Goal: Task Accomplishment & Management: Manage account settings

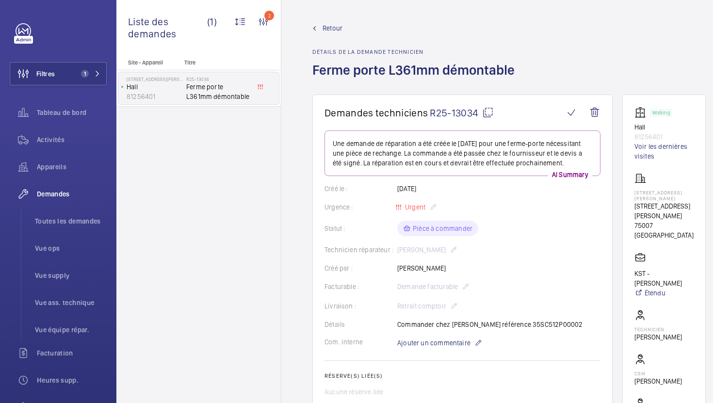
click at [240, 211] on div "Site - Appareil Titre 13 Rue Jean Nicot Hall 81256401 R25-13034 Ferme porte L36…" at bounding box center [198, 231] width 164 height 344
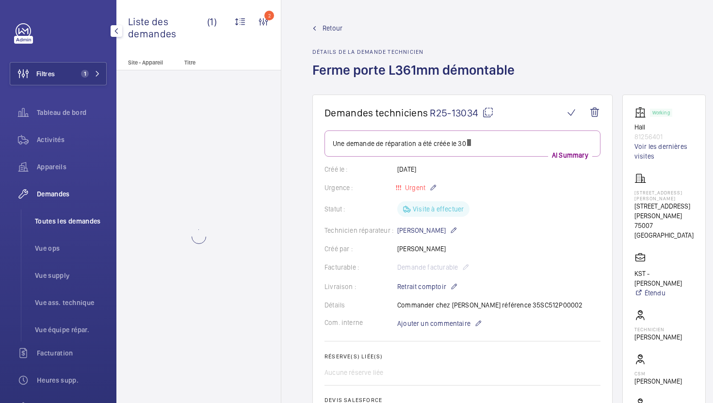
click at [66, 222] on span "Toutes les demandes" at bounding box center [71, 221] width 72 height 10
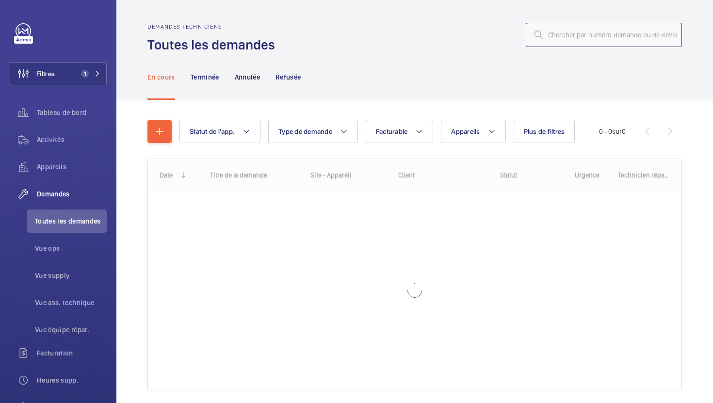
click at [626, 36] on input "text" at bounding box center [604, 35] width 156 height 24
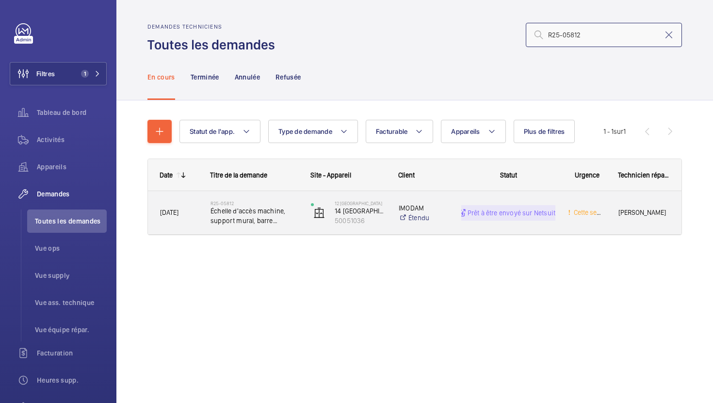
type input "R25-05812"
click at [291, 230] on div "R25-05812 Échelle d'accès machine, support mural, barre d'accroche échelle, bar…" at bounding box center [248, 213] width 99 height 44
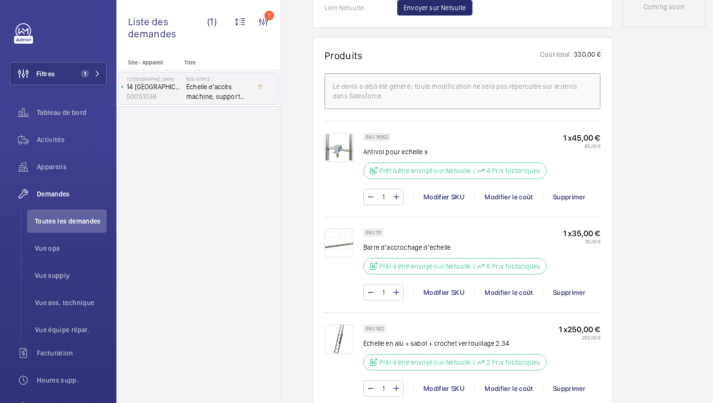
scroll to position [593, 0]
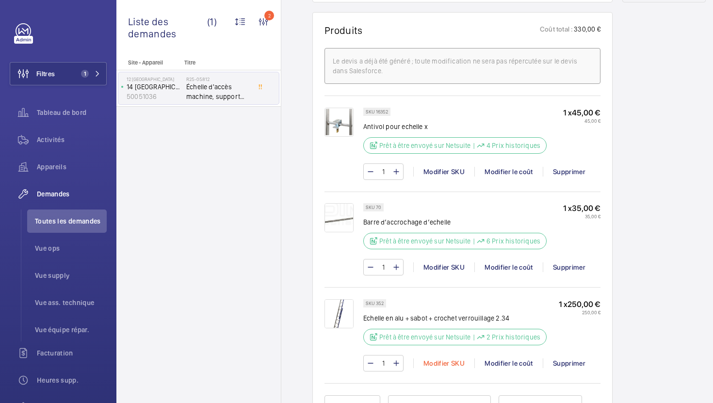
click at [433, 358] on div "Modifier SKU" at bounding box center [443, 363] width 61 height 10
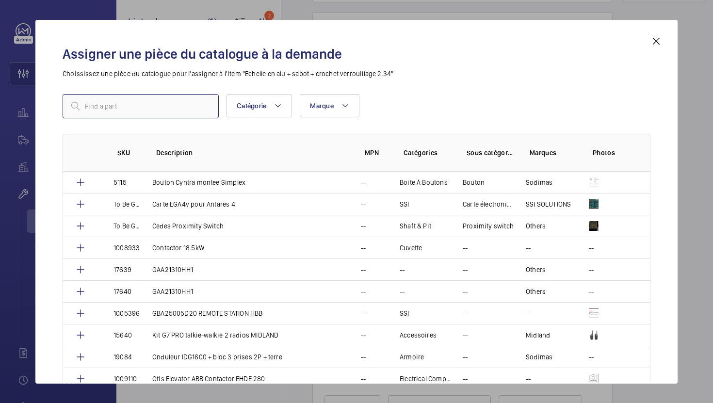
click at [172, 111] on input "text" at bounding box center [141, 106] width 156 height 24
paste input "1093"
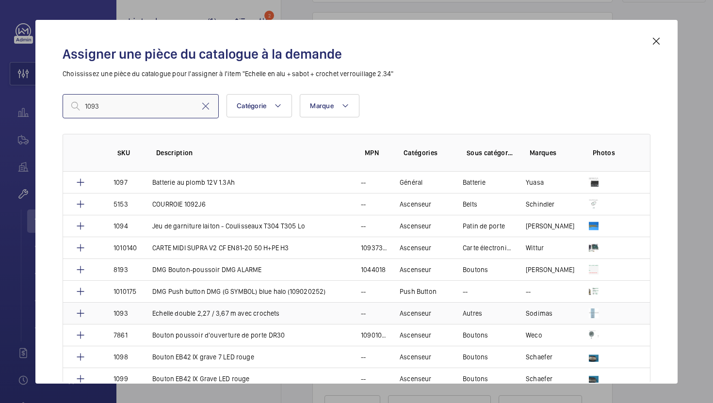
type input "1093"
click at [275, 312] on p "Echelle double 2,27 / 3,67 m avec crochets" at bounding box center [216, 313] width 128 height 10
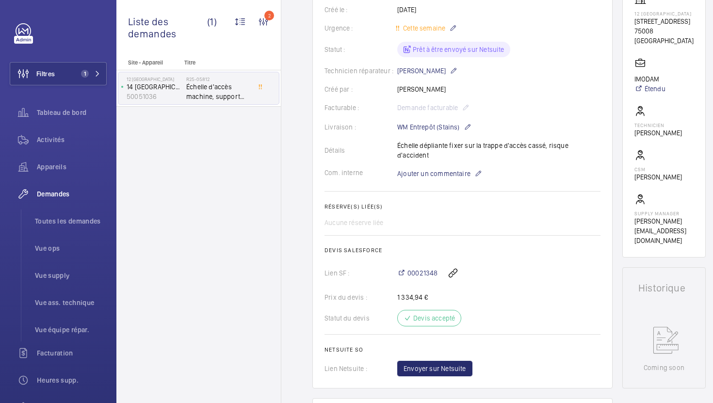
scroll to position [205, 0]
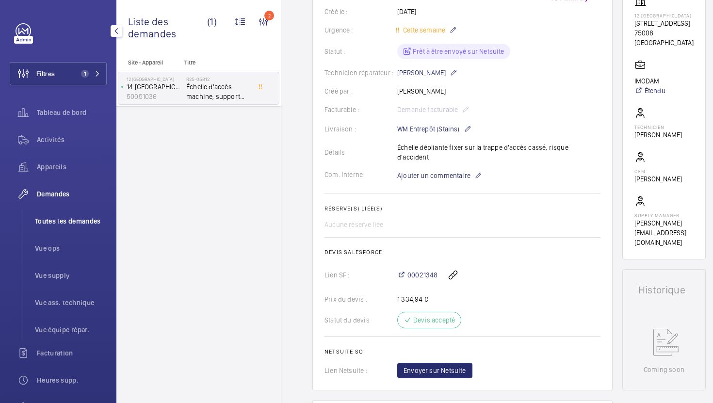
click at [74, 221] on span "Toutes les demandes" at bounding box center [71, 221] width 72 height 10
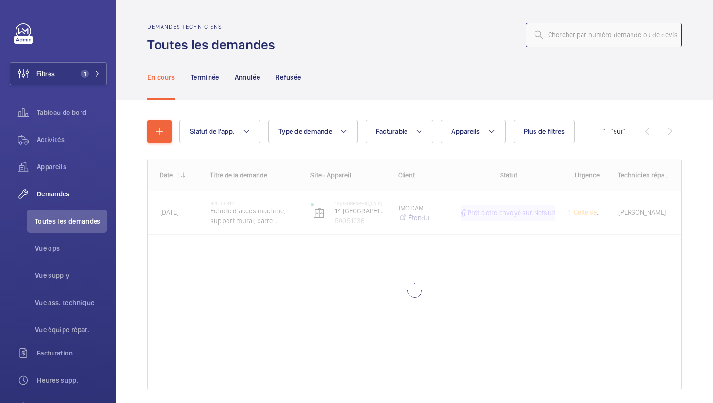
click at [591, 32] on input "text" at bounding box center [604, 35] width 156 height 24
paste input "R25-12656"
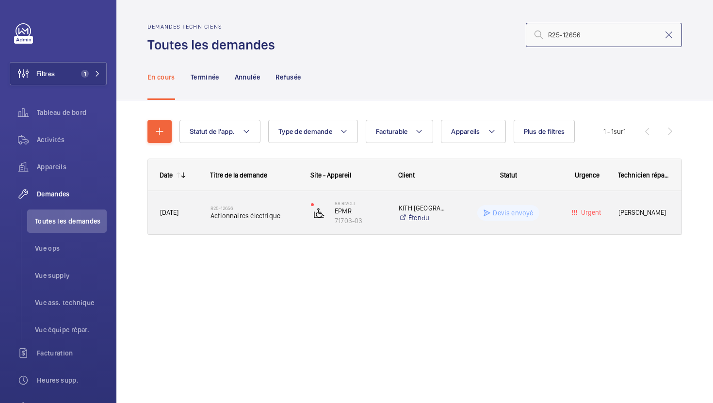
type input "R25-12656"
click at [295, 232] on div "R25-12656 Actionnaires électrique" at bounding box center [248, 213] width 99 height 44
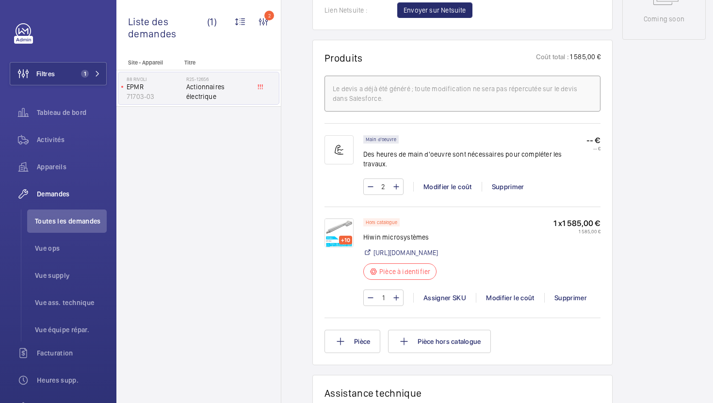
scroll to position [538, 0]
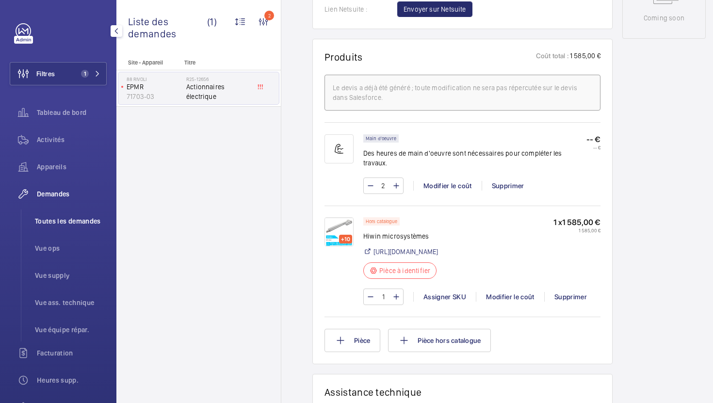
click at [81, 225] on span "Toutes les demandes" at bounding box center [71, 221] width 72 height 10
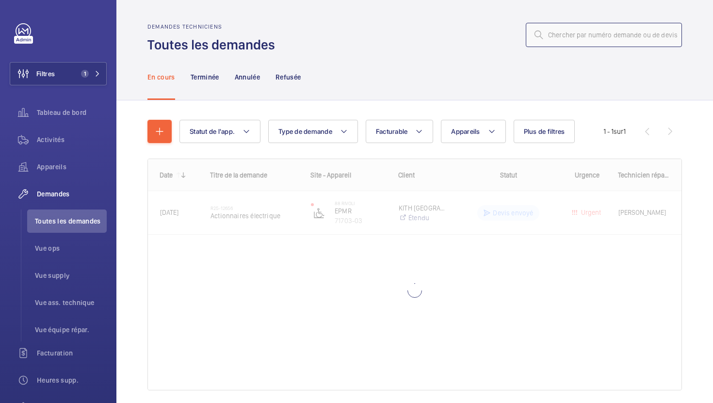
click at [594, 31] on input "text" at bounding box center [604, 35] width 156 height 24
paste input "R25-12787"
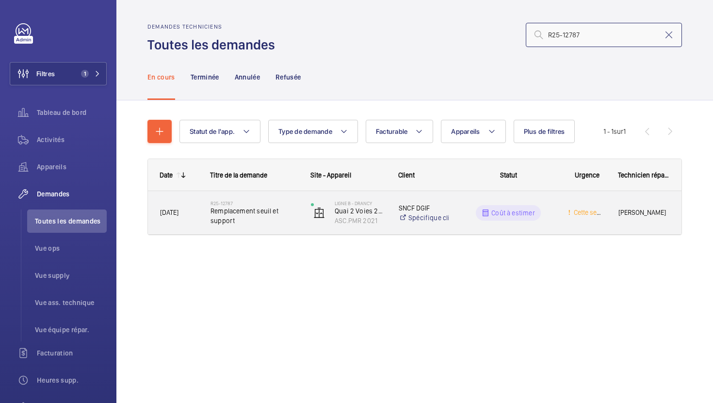
type input "R25-12787"
click at [286, 224] on span "Remplacement seuil et support" at bounding box center [254, 215] width 88 height 19
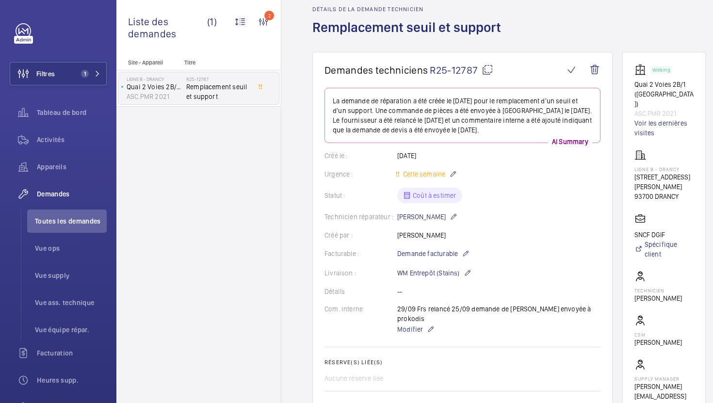
scroll to position [43, 0]
drag, startPoint x: 682, startPoint y: 186, endPoint x: 633, endPoint y: 164, distance: 54.3
click at [633, 164] on wm-front-card "Working Quai 2 Voies 2B/1 ([GEOGRAPHIC_DATA]) ASC.PMR 2021 Voir les dernières v…" at bounding box center [663, 236] width 83 height 371
copy div "[STREET_ADDRESS][PERSON_NAME]"
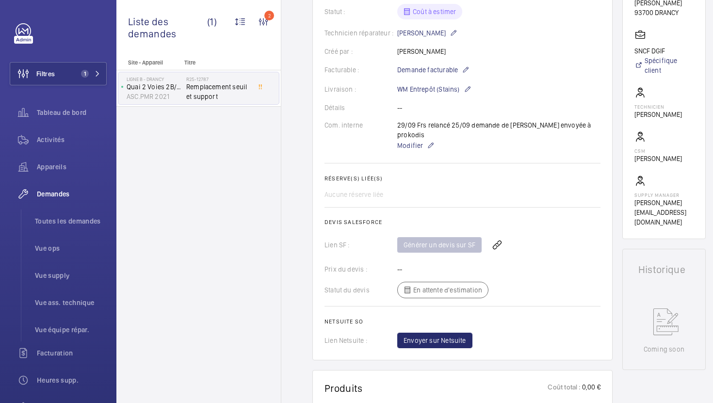
scroll to position [197, 0]
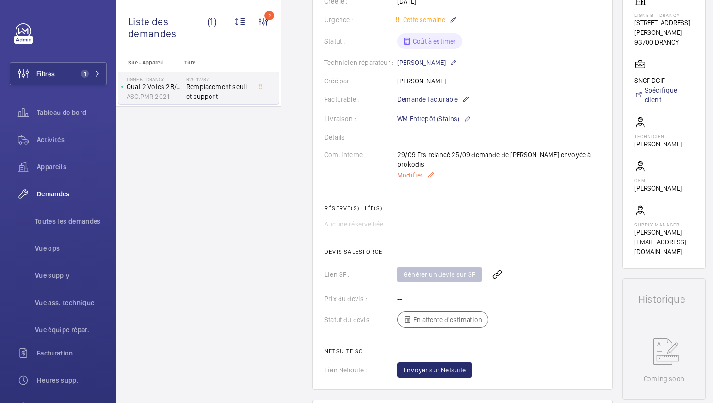
click at [400, 170] on span "Modifier" at bounding box center [410, 175] width 26 height 10
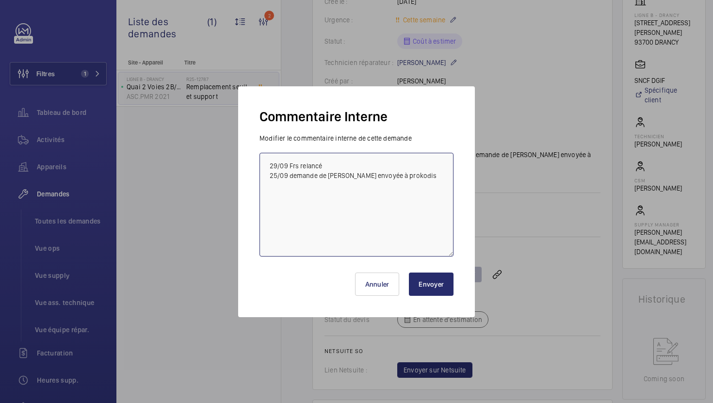
click at [269, 165] on textarea "29/09 Frs relancé 25/09 demande de [PERSON_NAME] envoyée à prokodis" at bounding box center [356, 205] width 194 height 104
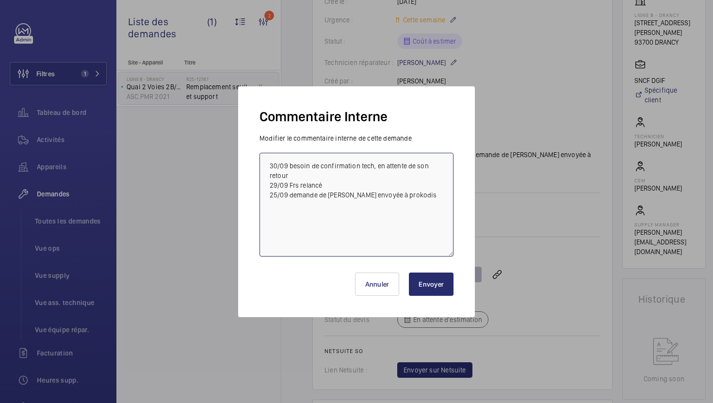
type textarea "30/09 besoin de confirmation tech, en attente de son retour 29/09 Frs relancé 2…"
click at [427, 278] on button "Envoyer" at bounding box center [431, 284] width 45 height 23
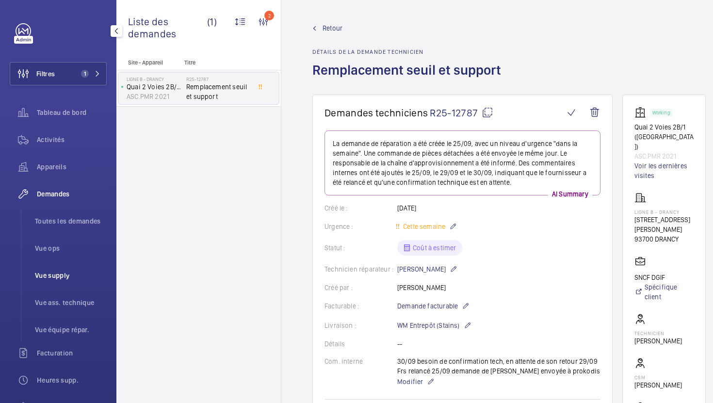
click at [55, 271] on span "Vue supply" at bounding box center [71, 276] width 72 height 10
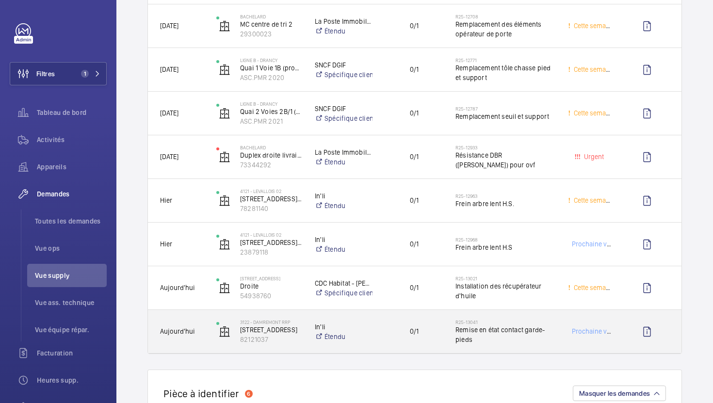
scroll to position [359, 0]
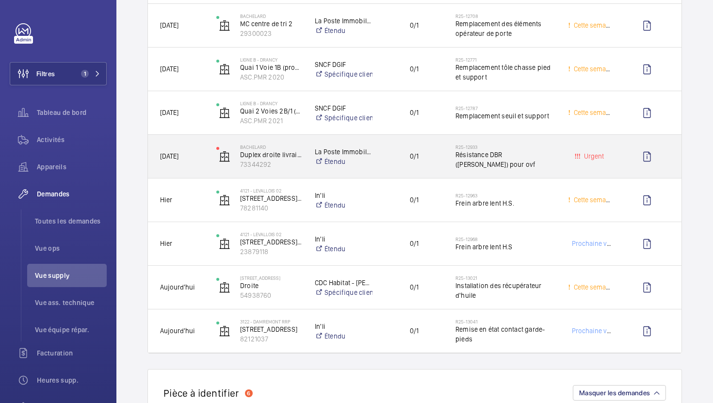
click at [437, 170] on div "0/1" at bounding box center [407, 156] width 69 height 31
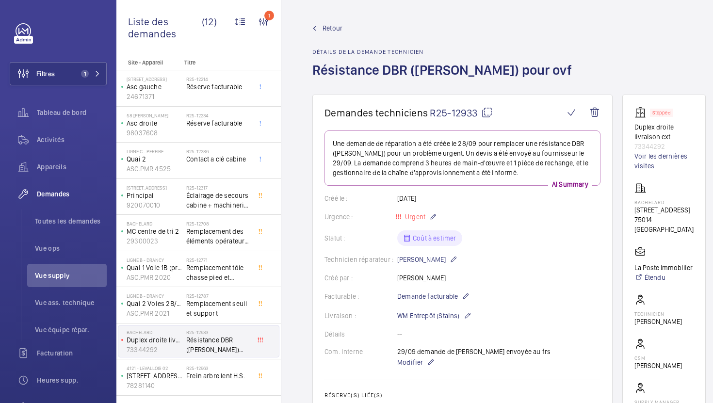
click at [490, 114] on mat-icon at bounding box center [487, 113] width 12 height 12
click at [413, 359] on span "Modifier" at bounding box center [410, 362] width 26 height 10
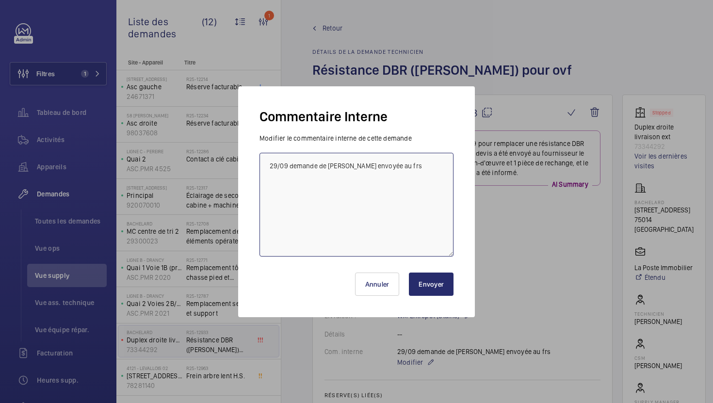
click at [268, 166] on textarea "29/09 demande de [PERSON_NAME] envoyée au frs" at bounding box center [356, 205] width 194 height 104
type textarea "30/09 frs relancé 29/09 demande de [PERSON_NAME] envoyée au frs"
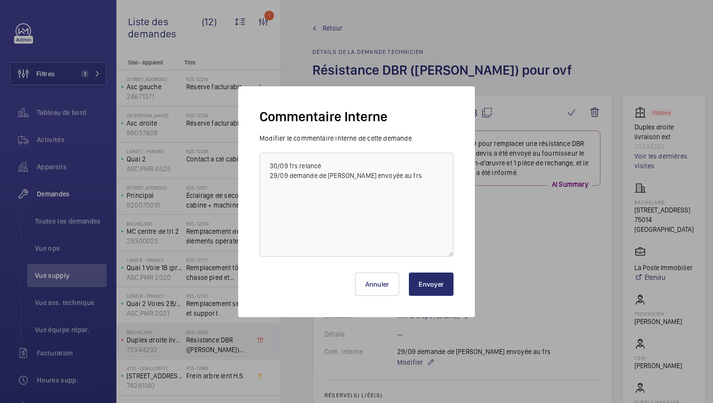
click at [438, 288] on button "Envoyer" at bounding box center [431, 284] width 45 height 23
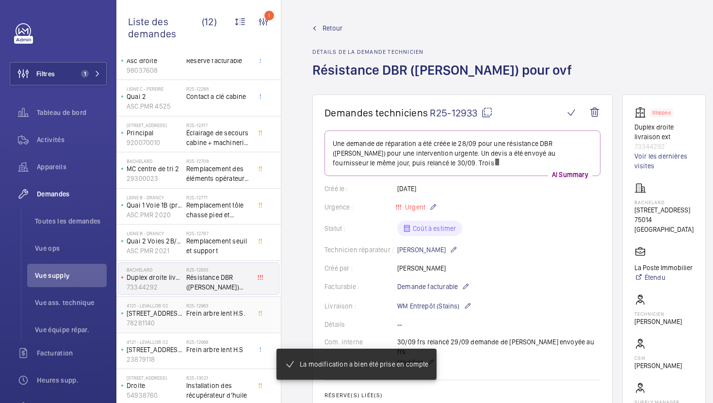
scroll to position [66, 0]
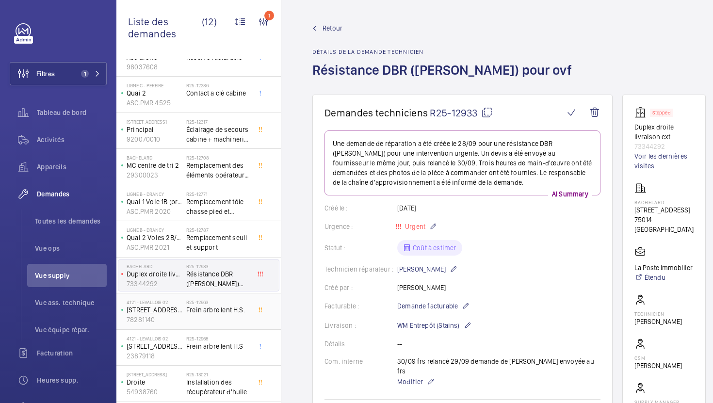
click at [236, 309] on span "Frein arbre lent H.S." at bounding box center [218, 310] width 64 height 10
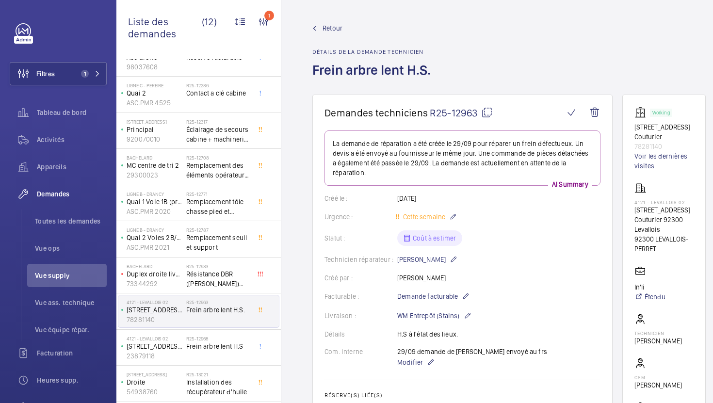
scroll to position [101, 0]
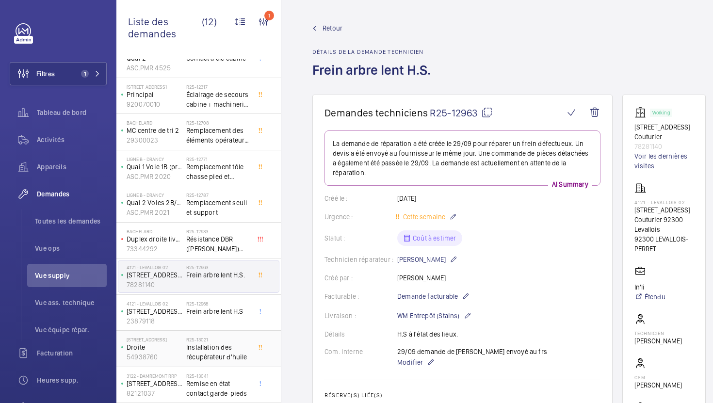
click at [227, 335] on div "R25-13021 Installation des récupérateur d'huile" at bounding box center [220, 349] width 68 height 32
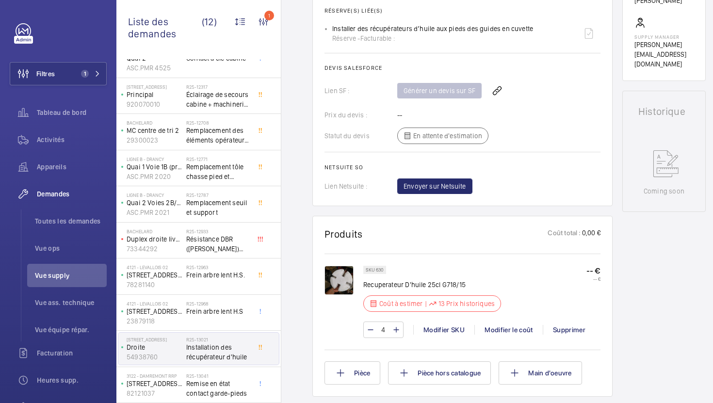
scroll to position [385, 0]
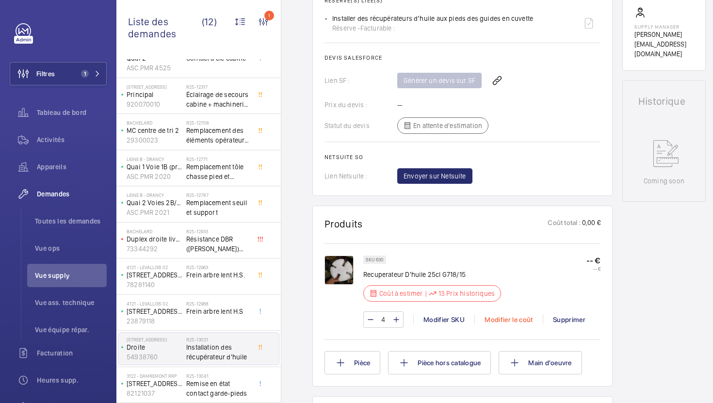
click at [495, 321] on div "Modifier le coût" at bounding box center [508, 320] width 68 height 10
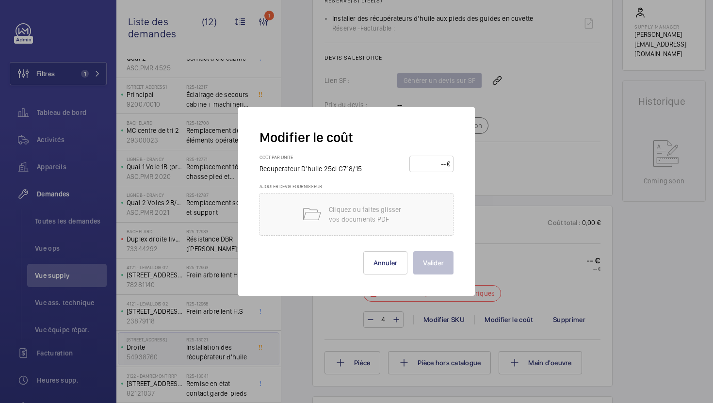
click at [432, 162] on input "number" at bounding box center [430, 164] width 34 height 16
type input "10"
click at [434, 265] on button "Valider" at bounding box center [433, 262] width 40 height 23
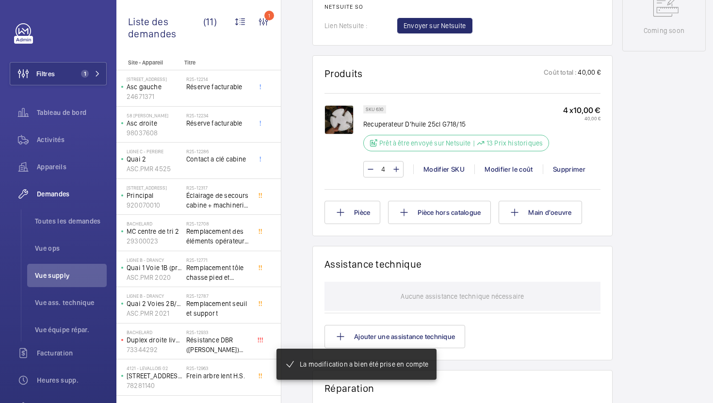
scroll to position [537, 0]
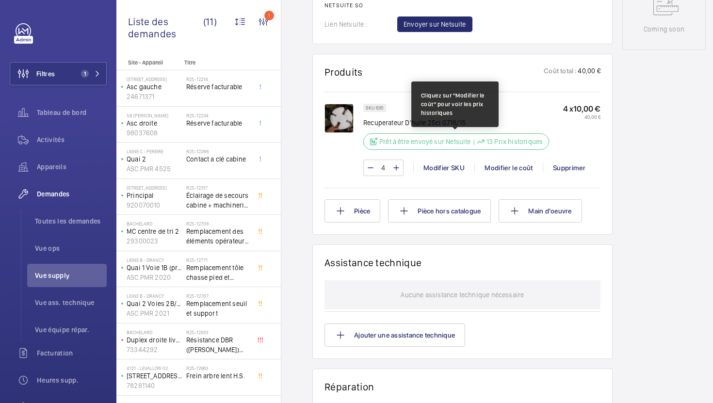
click at [509, 139] on p "13 Prix historiques" at bounding box center [514, 142] width 56 height 10
click at [427, 136] on div "Prêt à être envoyé sur Netsuite | 13 Prix historiques" at bounding box center [456, 141] width 186 height 16
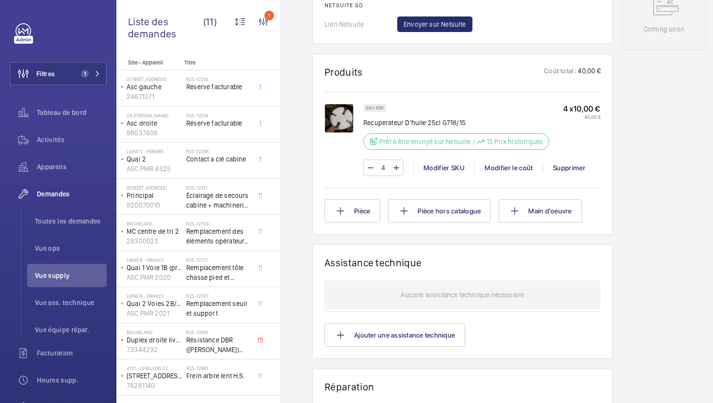
click at [490, 162] on div "4 Modifier SKU Modifier le coût Supprimer" at bounding box center [481, 168] width 237 height 16
click at [490, 166] on div "Modifier le coût" at bounding box center [508, 168] width 68 height 10
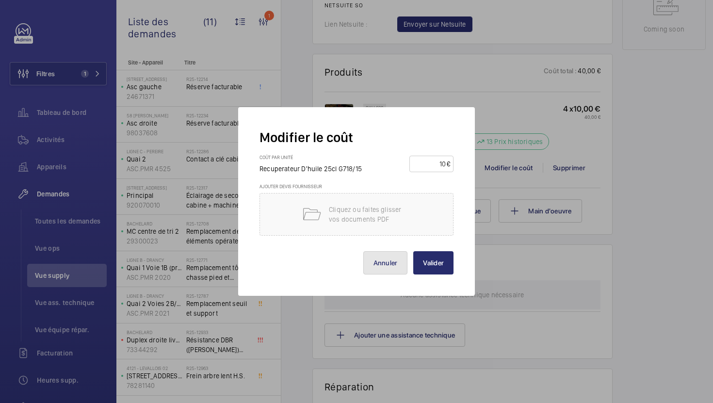
click at [381, 267] on button "Annuler" at bounding box center [385, 262] width 45 height 23
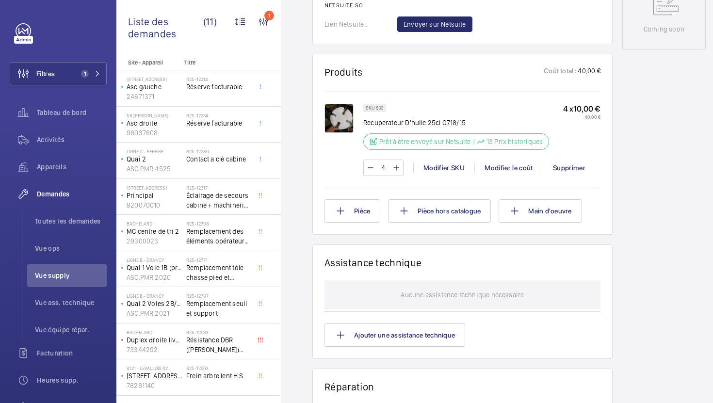
click at [377, 108] on p "SKU 630" at bounding box center [375, 107] width 18 height 3
copy p "630"
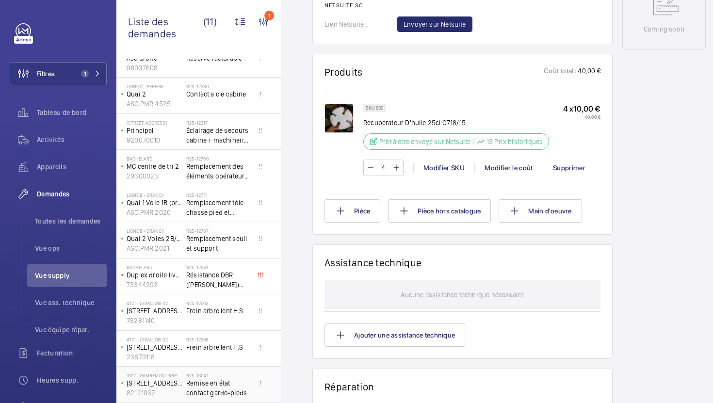
click at [231, 388] on span "Remise en état contact garde-pieds" at bounding box center [218, 387] width 64 height 19
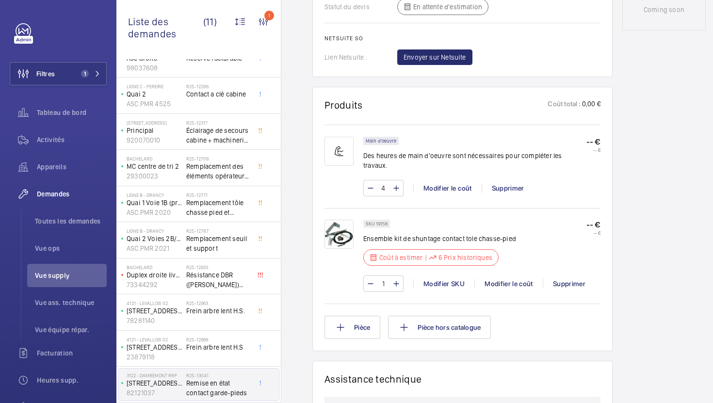
scroll to position [546, 0]
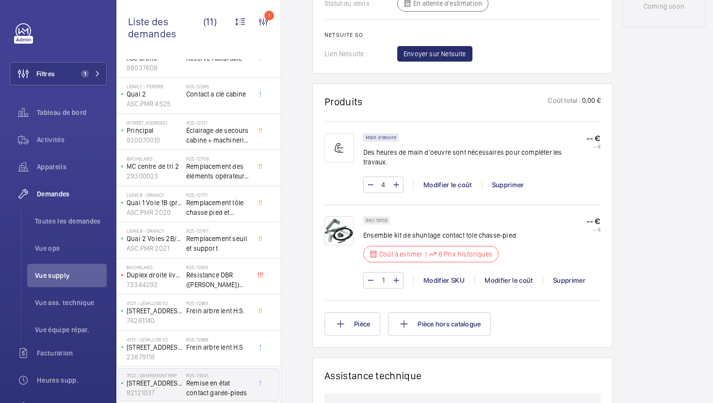
click at [385, 219] on p "SKU 19156" at bounding box center [377, 220] width 22 height 3
copy p "19156"
click at [498, 275] on div "Modifier le coût" at bounding box center [508, 280] width 68 height 10
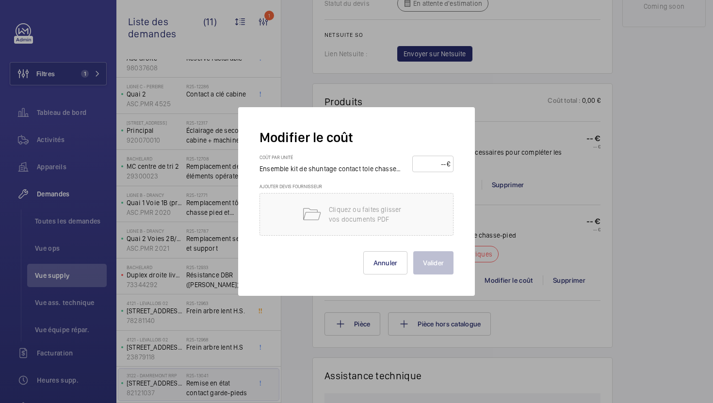
click at [427, 161] on input "number" at bounding box center [431, 164] width 31 height 16
type input "1"
type input "95"
click at [435, 270] on button "Valider" at bounding box center [433, 262] width 40 height 23
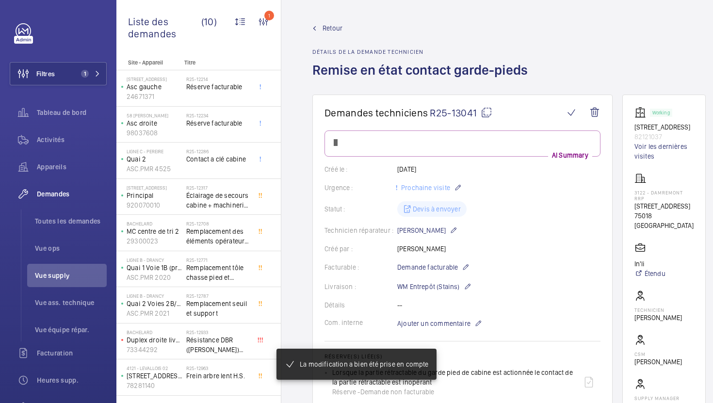
scroll to position [29, 0]
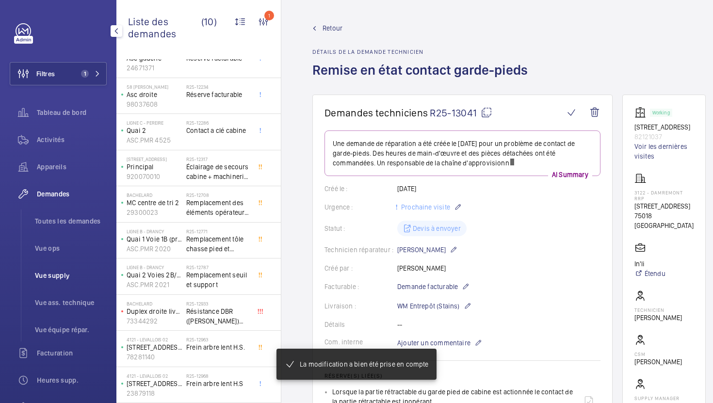
click at [87, 275] on span "Vue supply" at bounding box center [71, 276] width 72 height 10
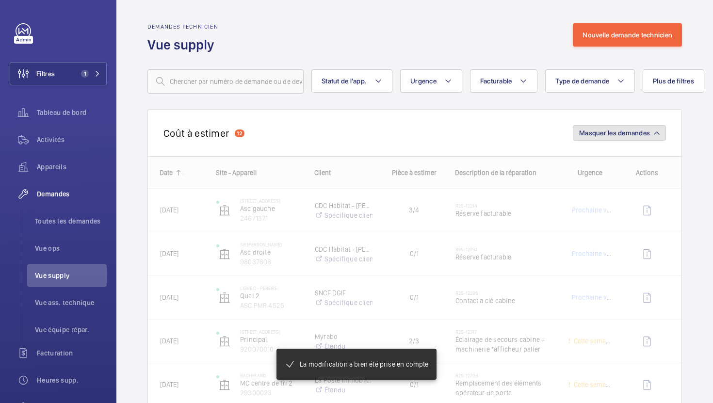
click at [637, 130] on span "Masquer les demandes" at bounding box center [614, 133] width 71 height 8
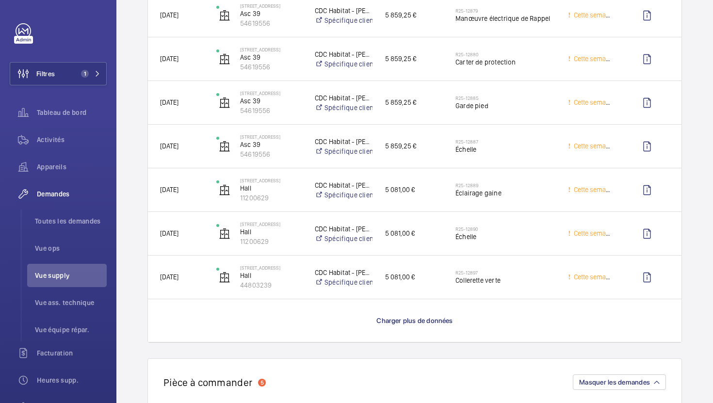
scroll to position [1185, 0]
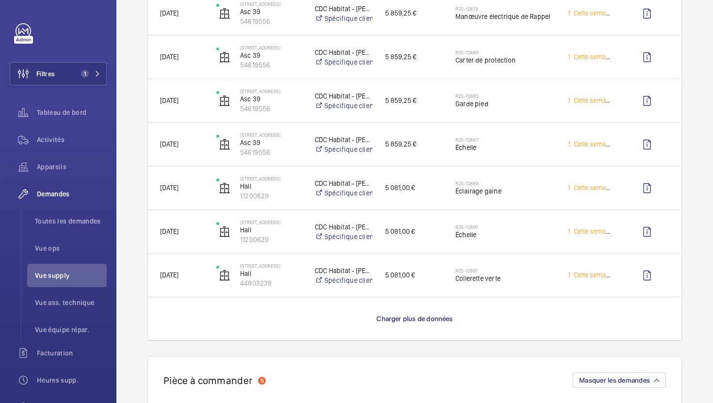
click at [428, 312] on wm-front-load-more-cell "Charger plus de données" at bounding box center [414, 318] width 533 height 43
click at [425, 321] on span "Charger plus de données" at bounding box center [414, 319] width 76 height 8
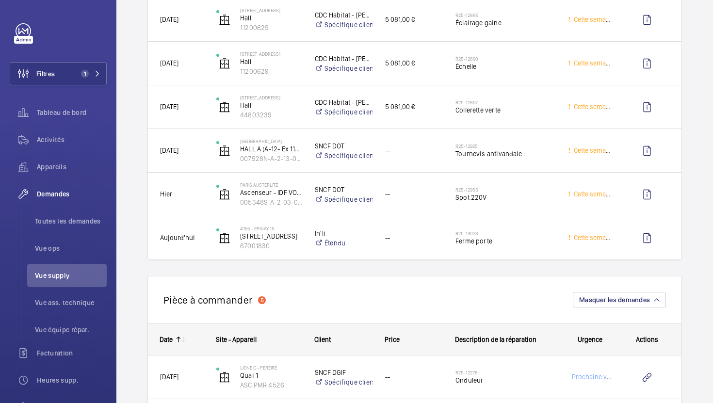
scroll to position [1371, 0]
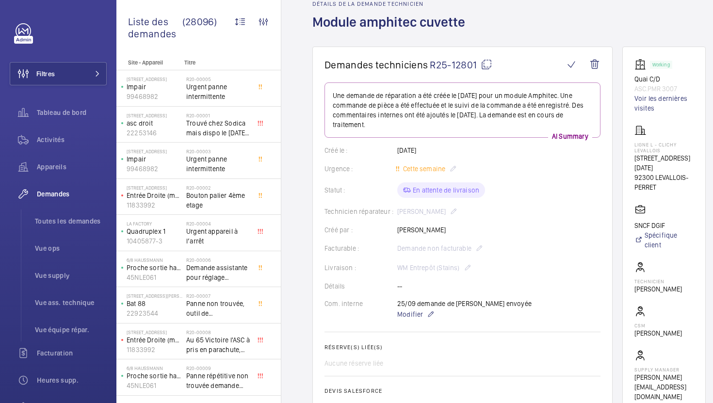
scroll to position [57, 0]
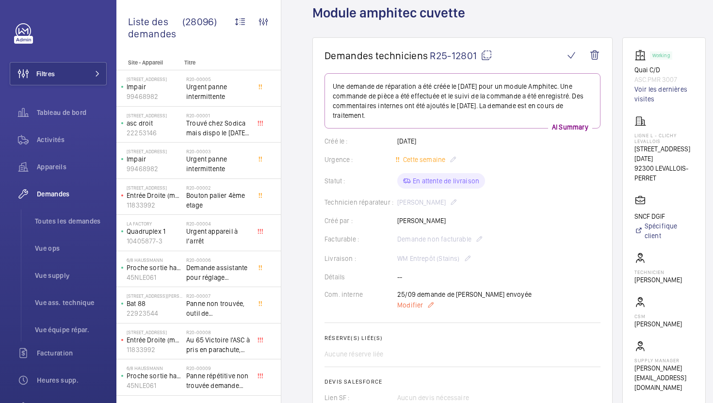
click at [409, 307] on span "Modifier" at bounding box center [410, 305] width 26 height 10
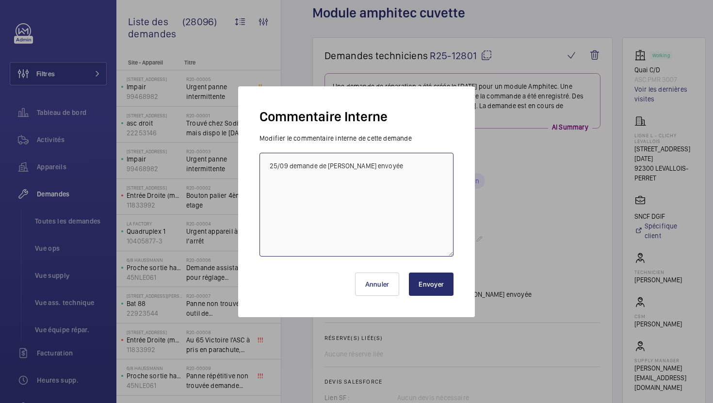
click at [269, 161] on textarea "25/09 demande de devis envoyée" at bounding box center [356, 205] width 194 height 104
paste textarea "30/09 Finance relancé pour paiement factures"
type textarea "30/09 Finance relancé pour paiement factures 25/09 demande de devis envoyée"
click at [415, 283] on button "Envoyer" at bounding box center [431, 284] width 45 height 23
